Goal: Find specific page/section

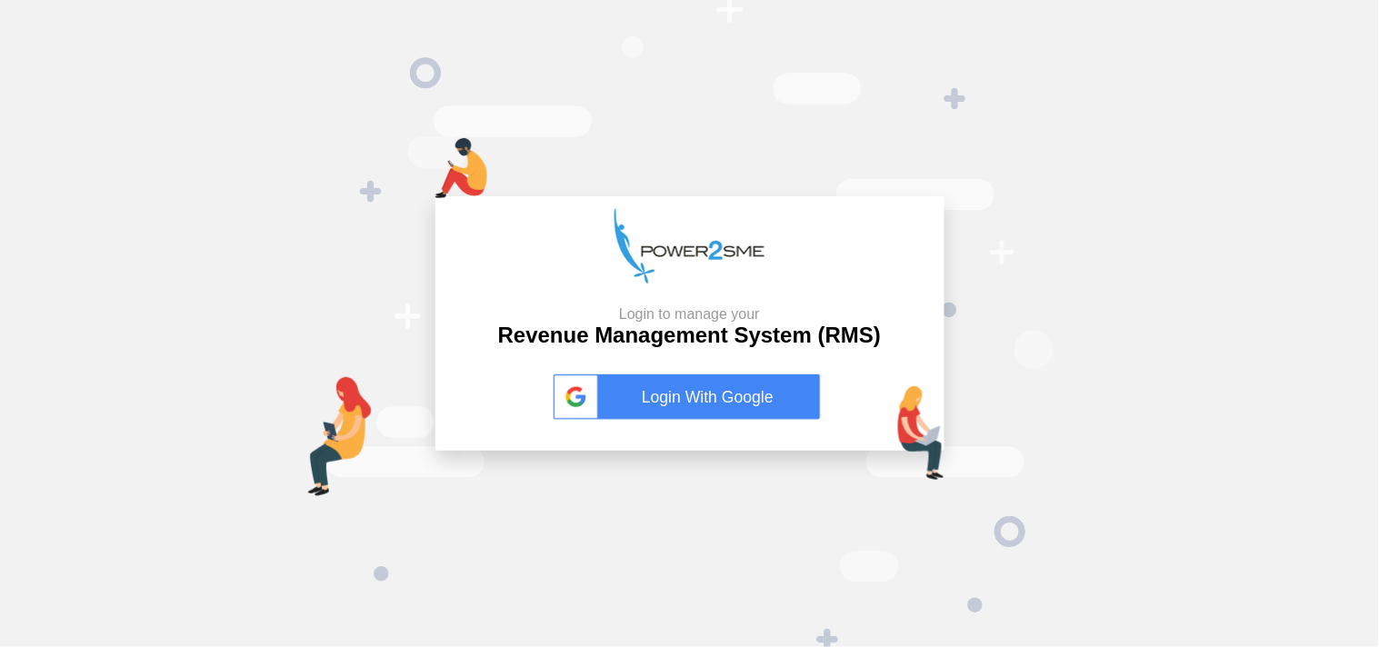
click at [723, 402] on link "Login With Google" at bounding box center [690, 396] width 273 height 45
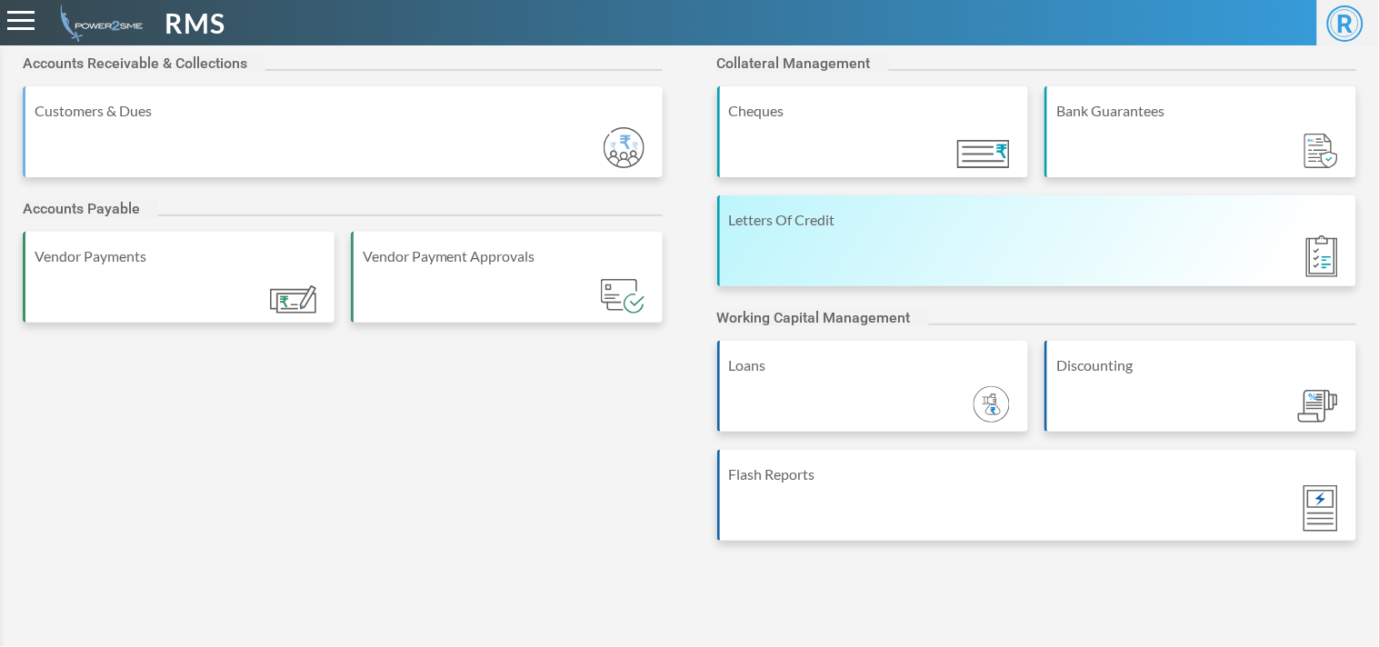
click at [940, 246] on div "Letters Of Credit" at bounding box center [1037, 240] width 640 height 91
